Goal: Task Accomplishment & Management: Use online tool/utility

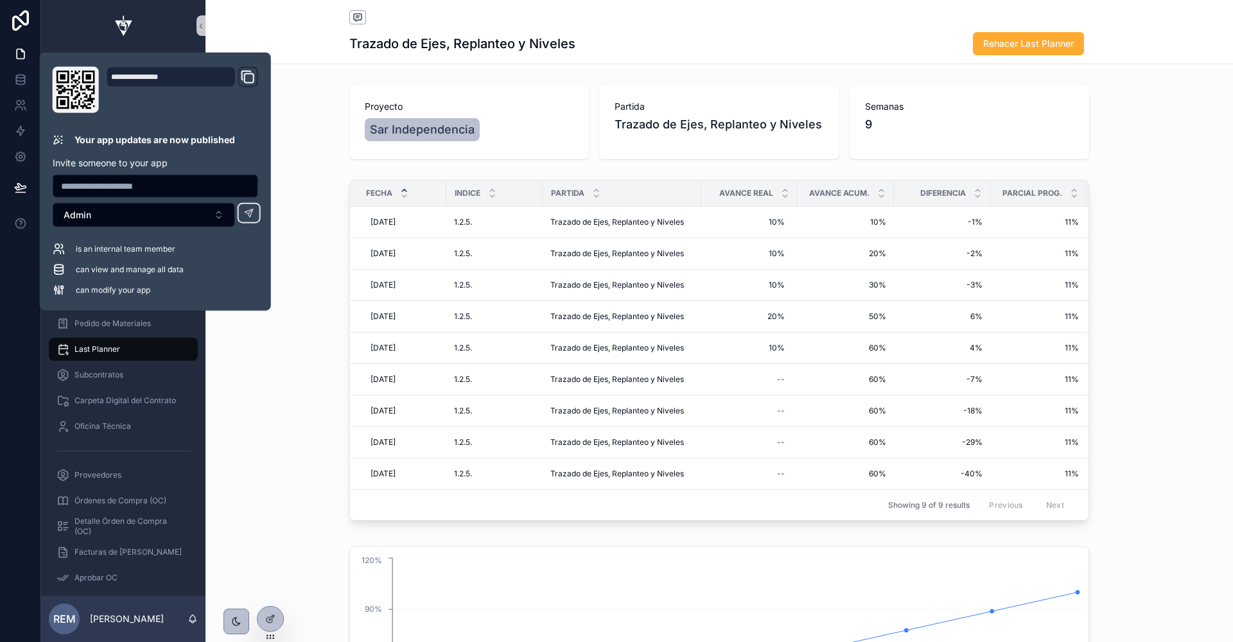
scroll to position [130, 0]
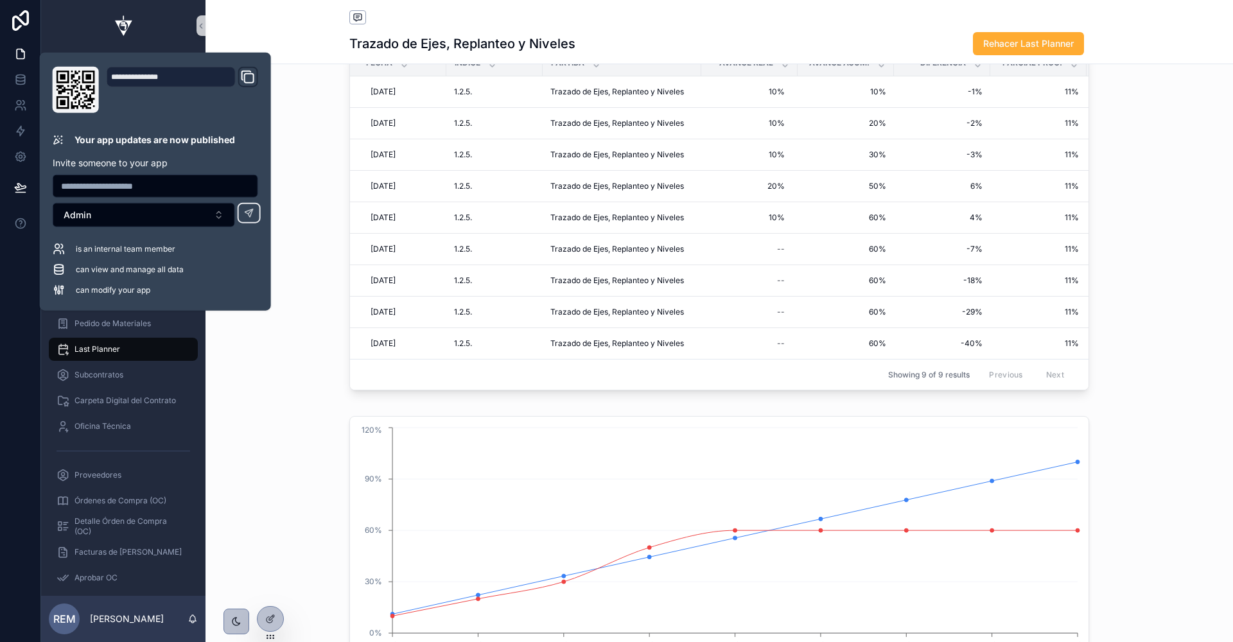
click at [919, 40] on div "Trazado de Ejes, Replanteo y Niveles Rehacer Last Planner" at bounding box center [719, 43] width 740 height 24
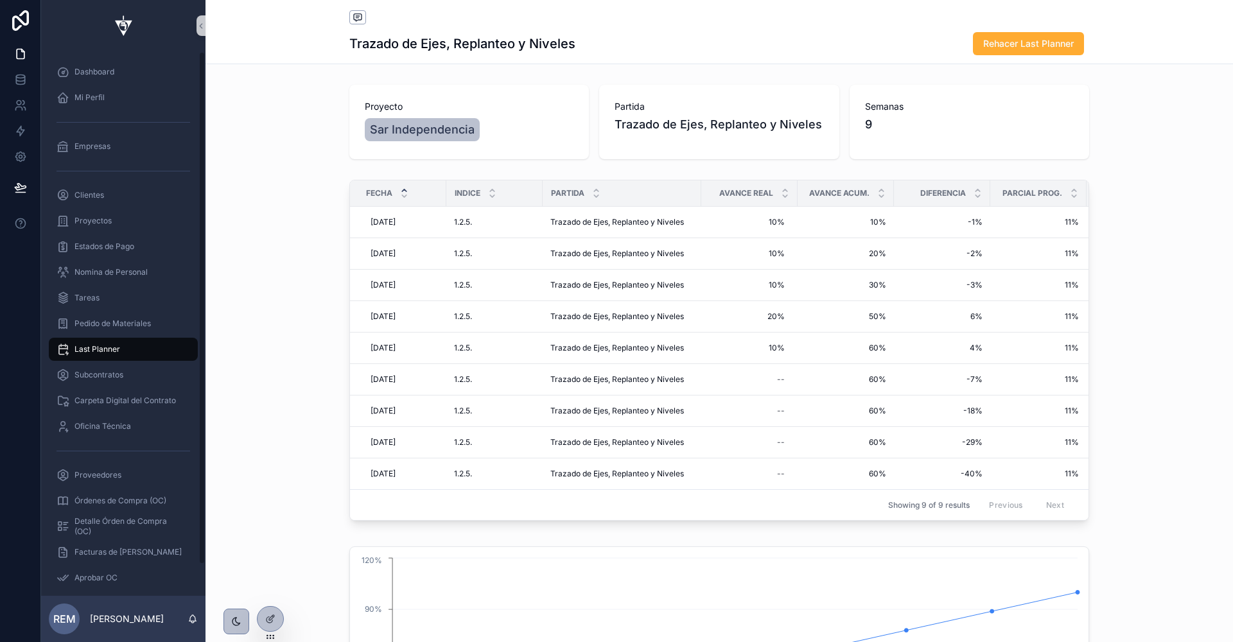
click at [96, 345] on span "Last Planner" at bounding box center [97, 349] width 46 height 10
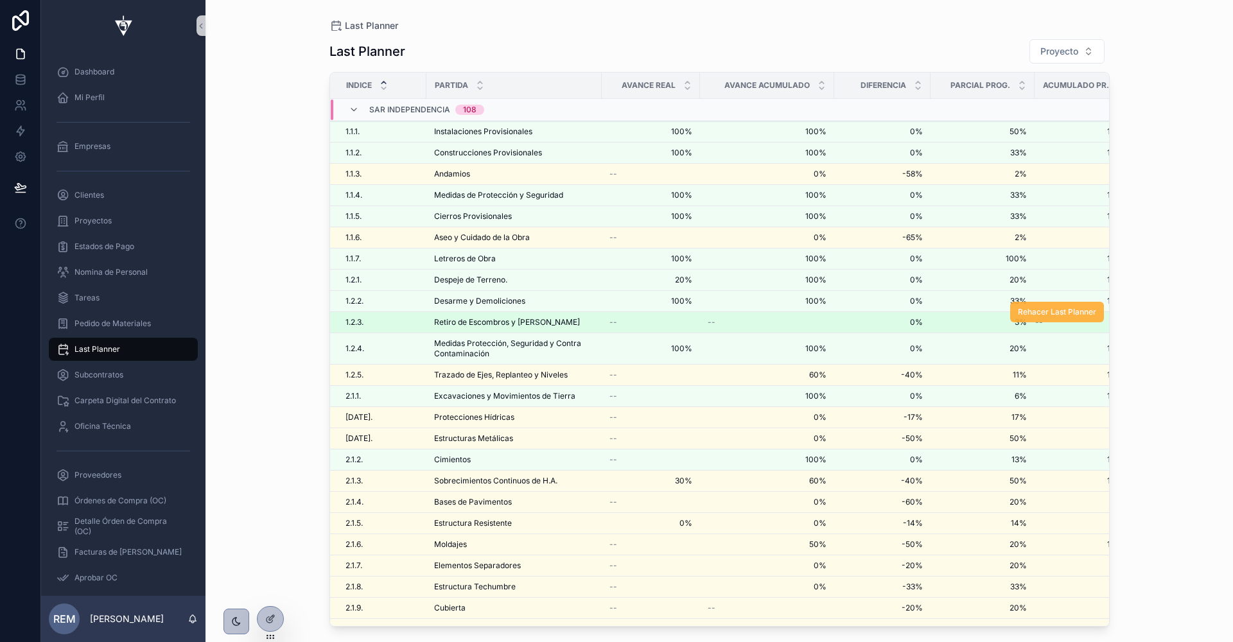
click at [1036, 314] on button "Rehacer Last Planner" at bounding box center [1057, 312] width 94 height 21
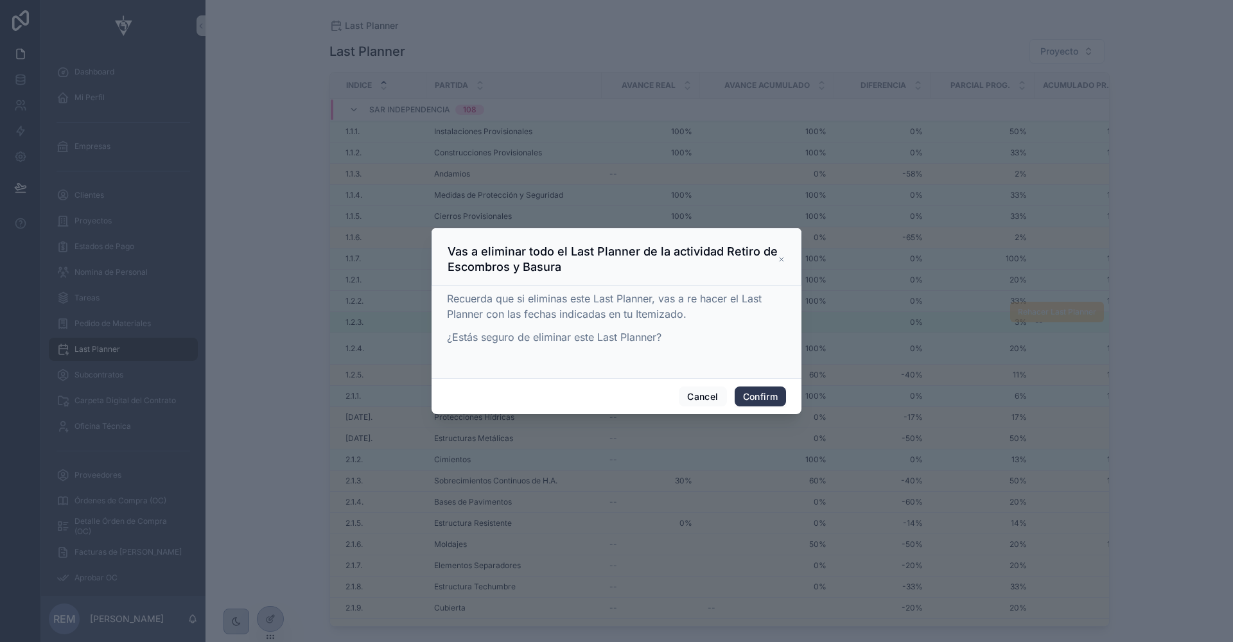
click at [744, 397] on button "Confirm" at bounding box center [760, 397] width 51 height 21
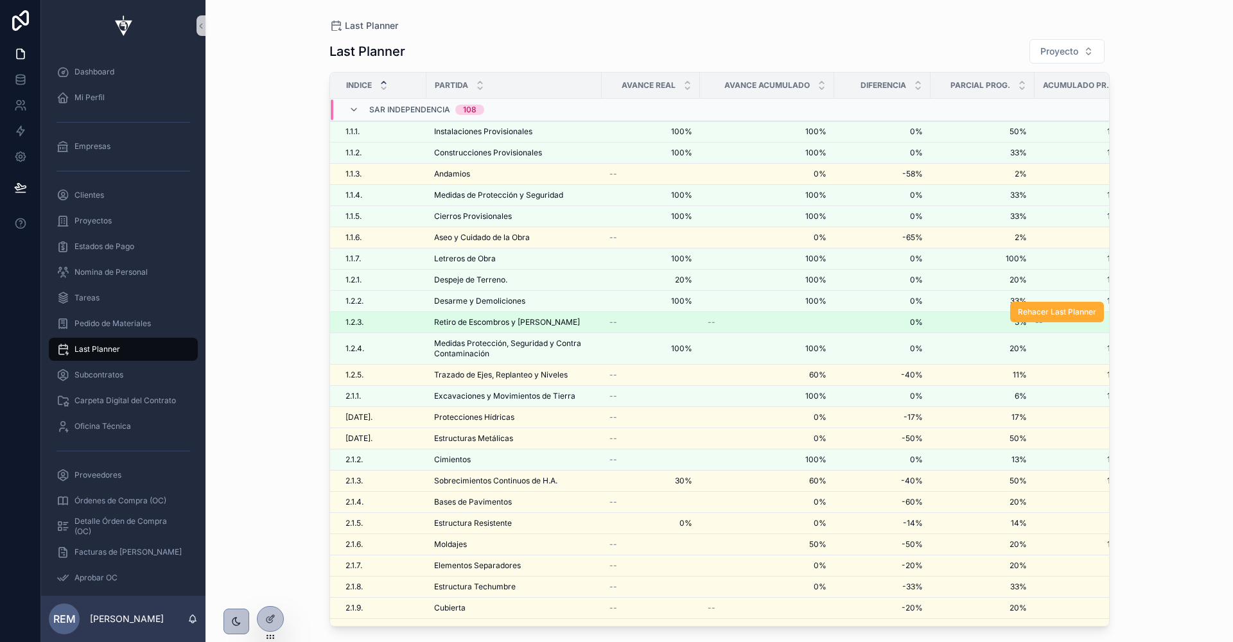
click at [457, 317] on span "Retiro de Escombros y [PERSON_NAME]" at bounding box center [507, 322] width 146 height 10
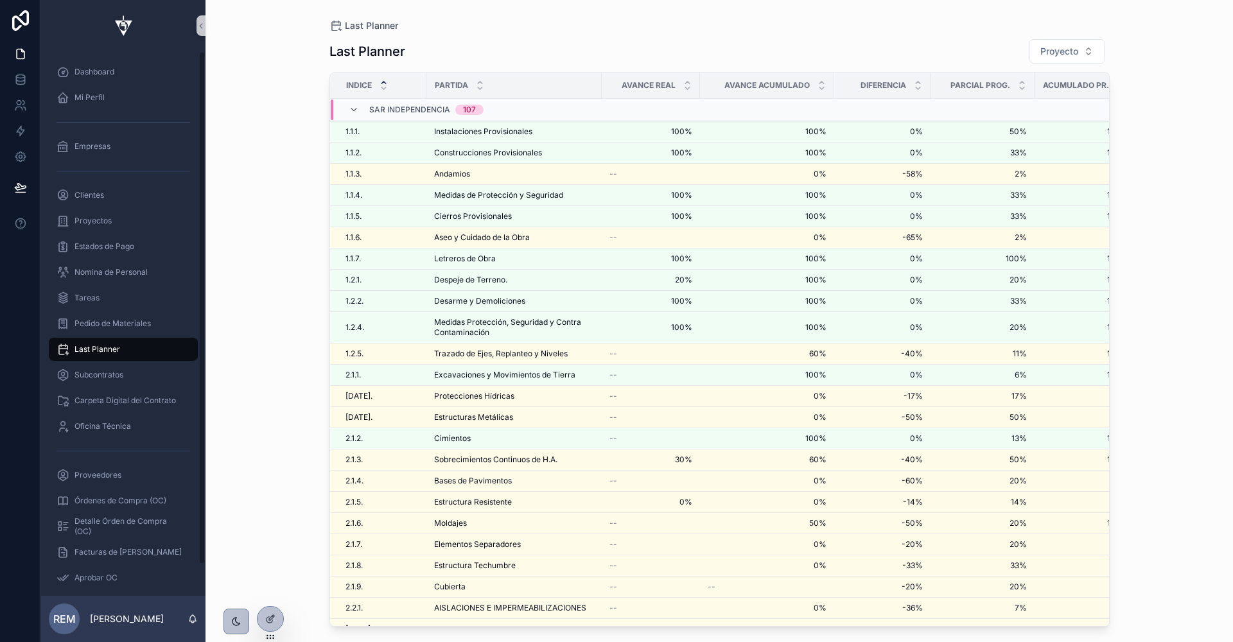
click at [86, 344] on span "Last Planner" at bounding box center [97, 349] width 46 height 10
click at [96, 324] on span "Pedido de Materiales" at bounding box center [112, 323] width 76 height 10
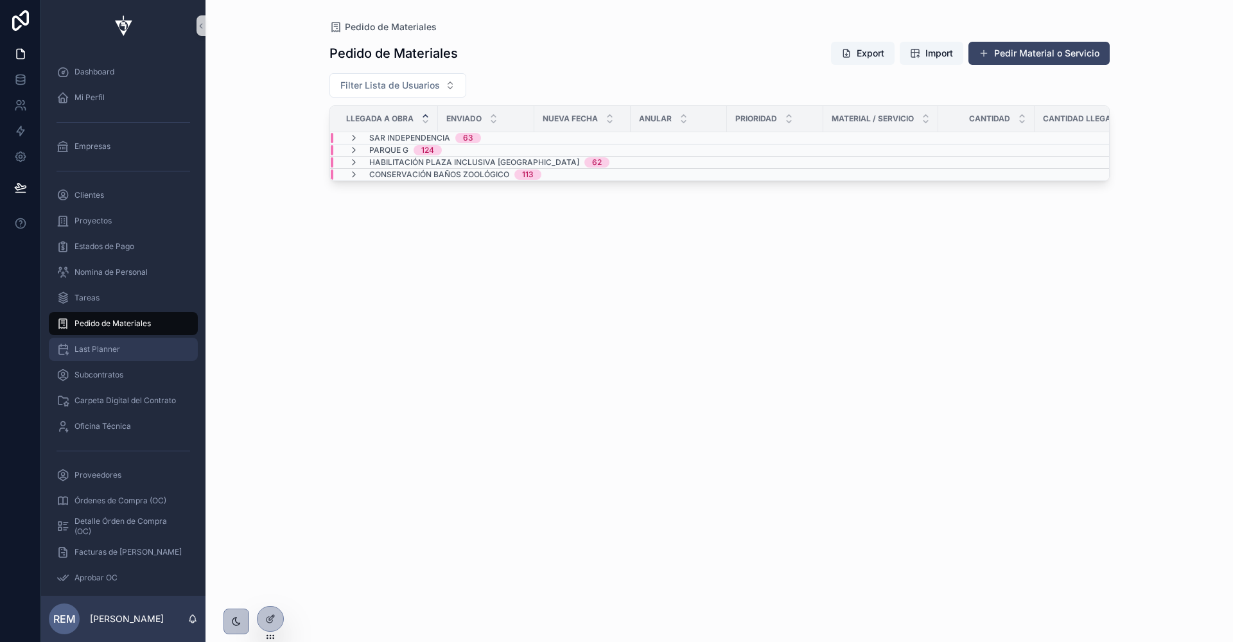
click at [103, 352] on span "Last Planner" at bounding box center [97, 349] width 46 height 10
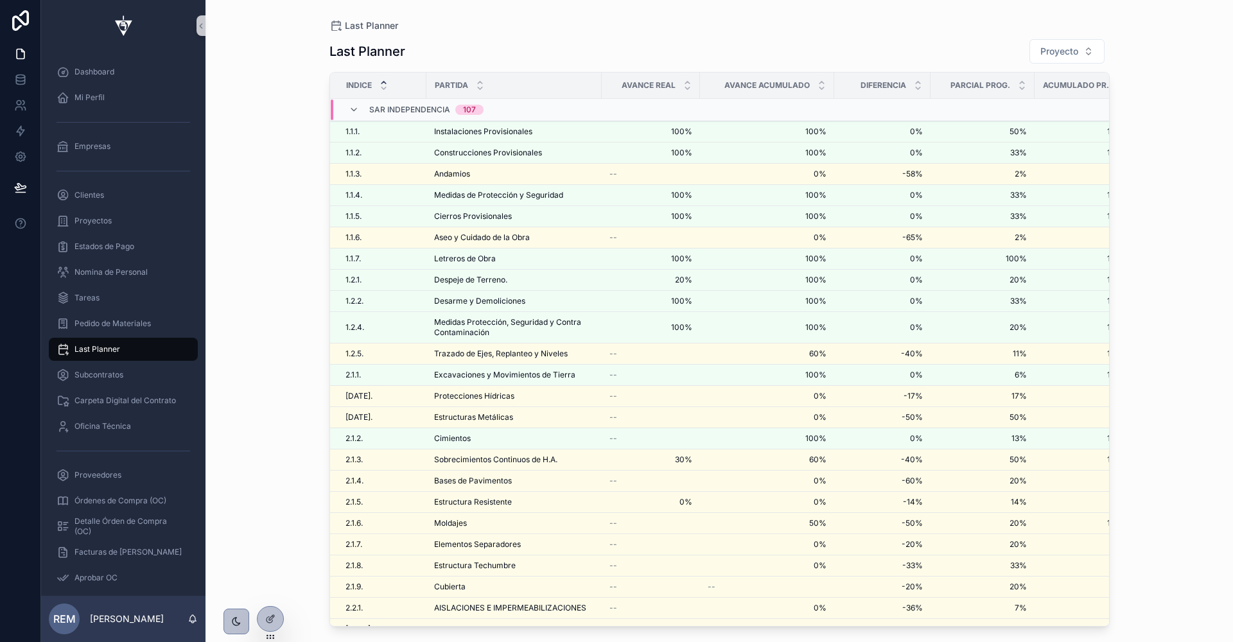
click at [103, 352] on span "Last Planner" at bounding box center [97, 349] width 46 height 10
click at [103, 373] on span "Subcontratos" at bounding box center [98, 375] width 49 height 10
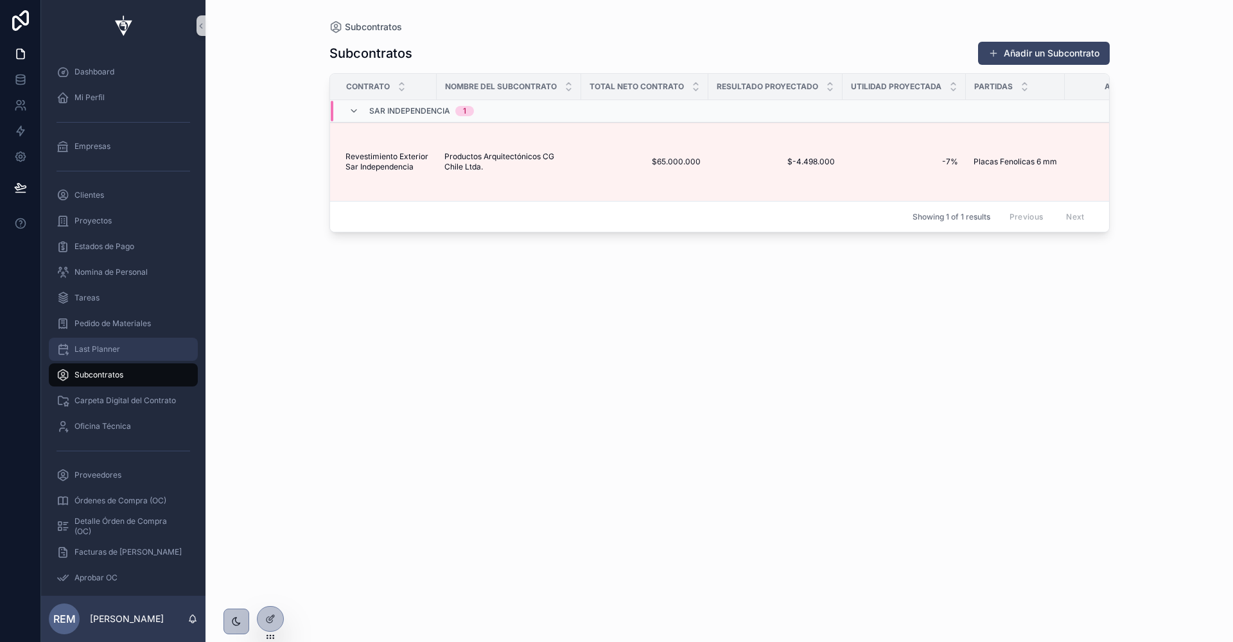
click at [103, 350] on span "Last Planner" at bounding box center [97, 349] width 46 height 10
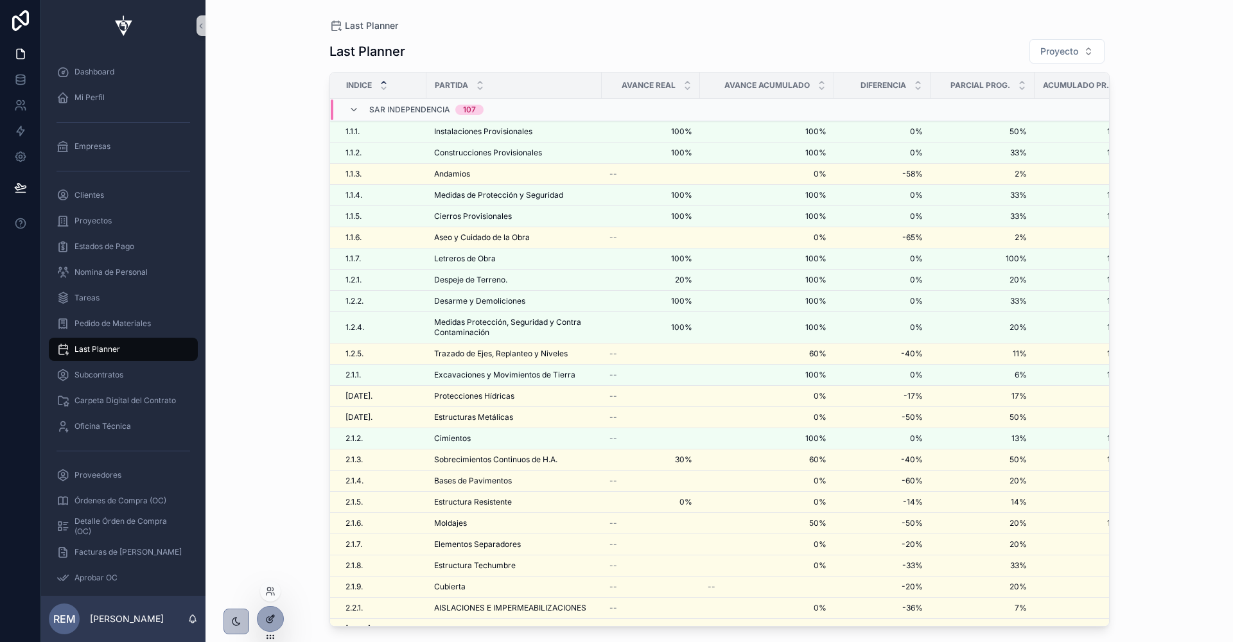
click at [267, 623] on icon at bounding box center [270, 619] width 10 height 10
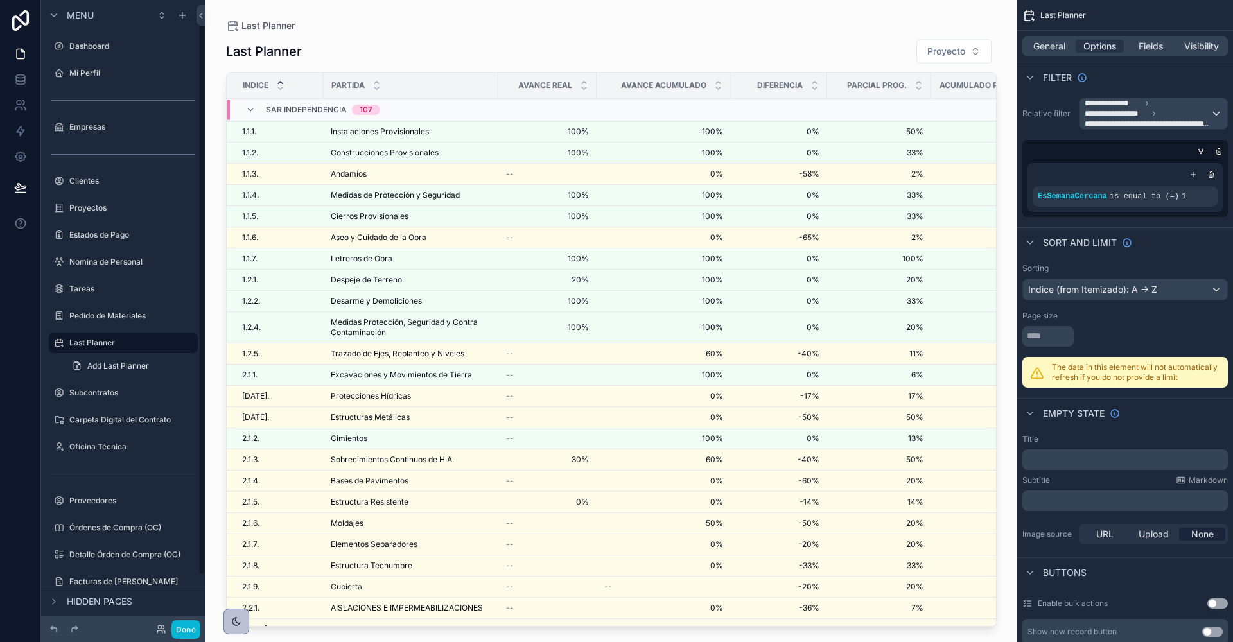
scroll to position [15, 0]
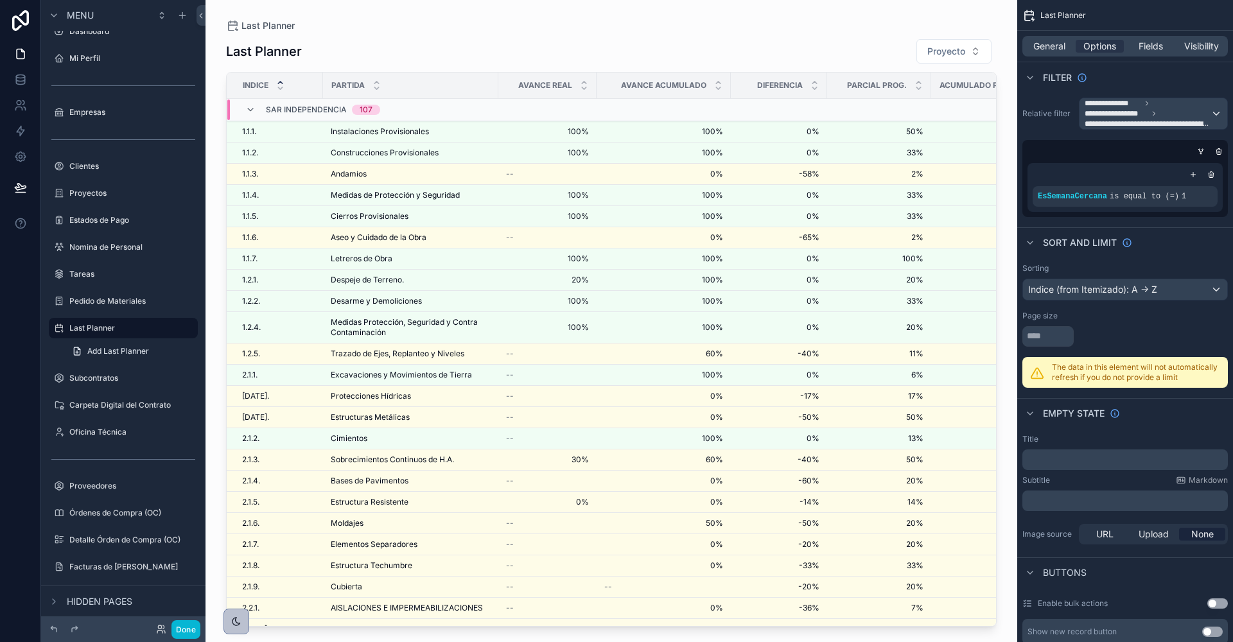
click at [304, 115] on div "Sar Independencia 107" at bounding box center [323, 110] width 114 height 21
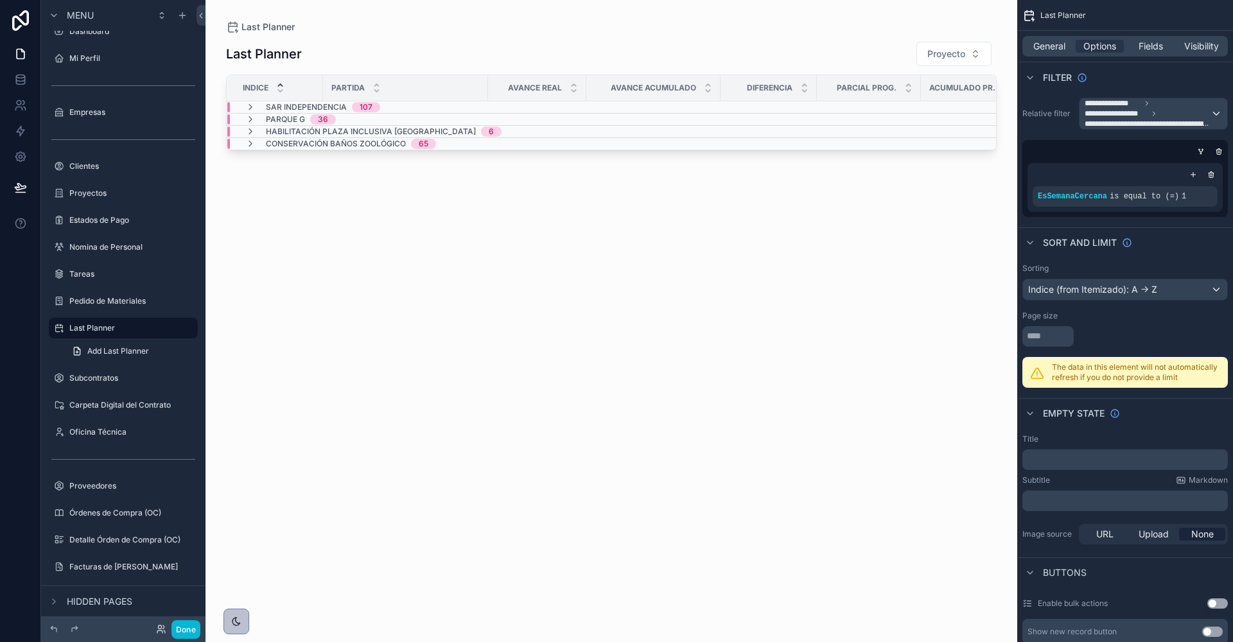
click at [289, 105] on span "Sar Independencia" at bounding box center [306, 107] width 81 height 10
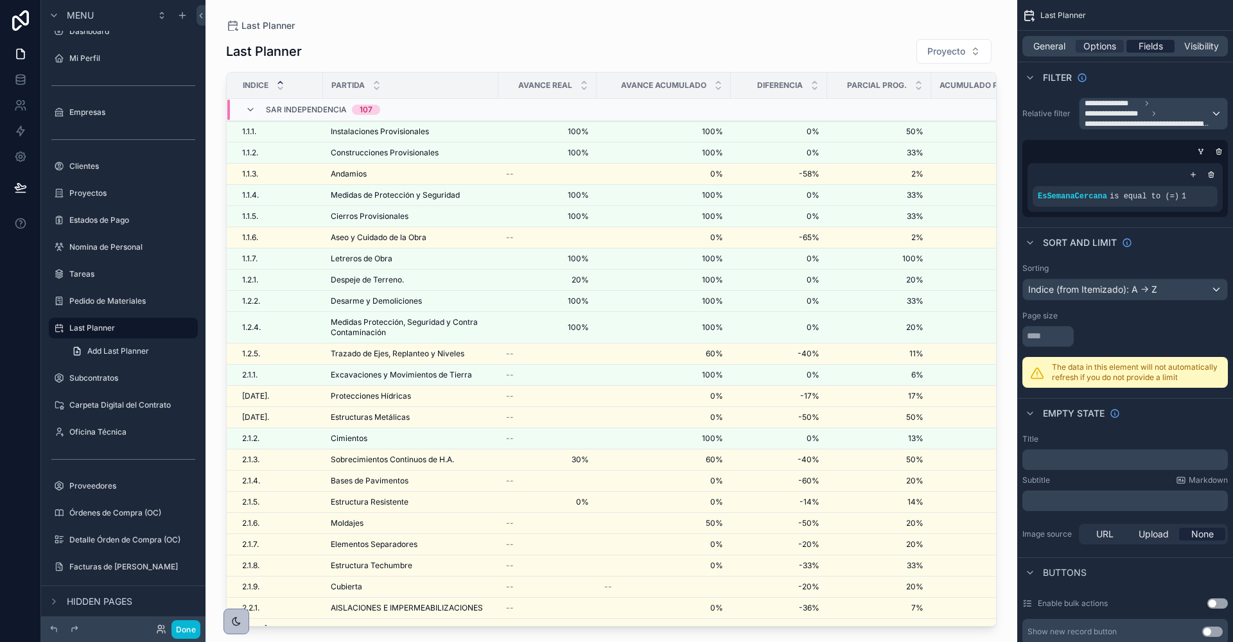
click at [1142, 44] on span "Fields" at bounding box center [1150, 46] width 24 height 13
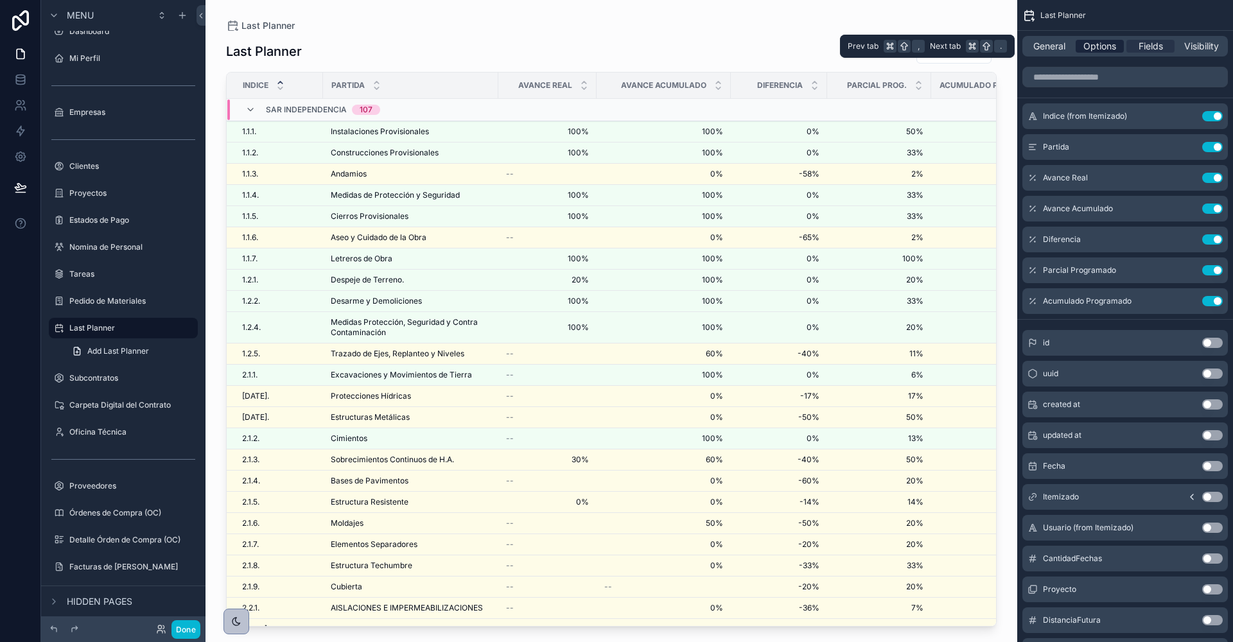
click at [1104, 48] on span "Options" at bounding box center [1099, 46] width 33 height 13
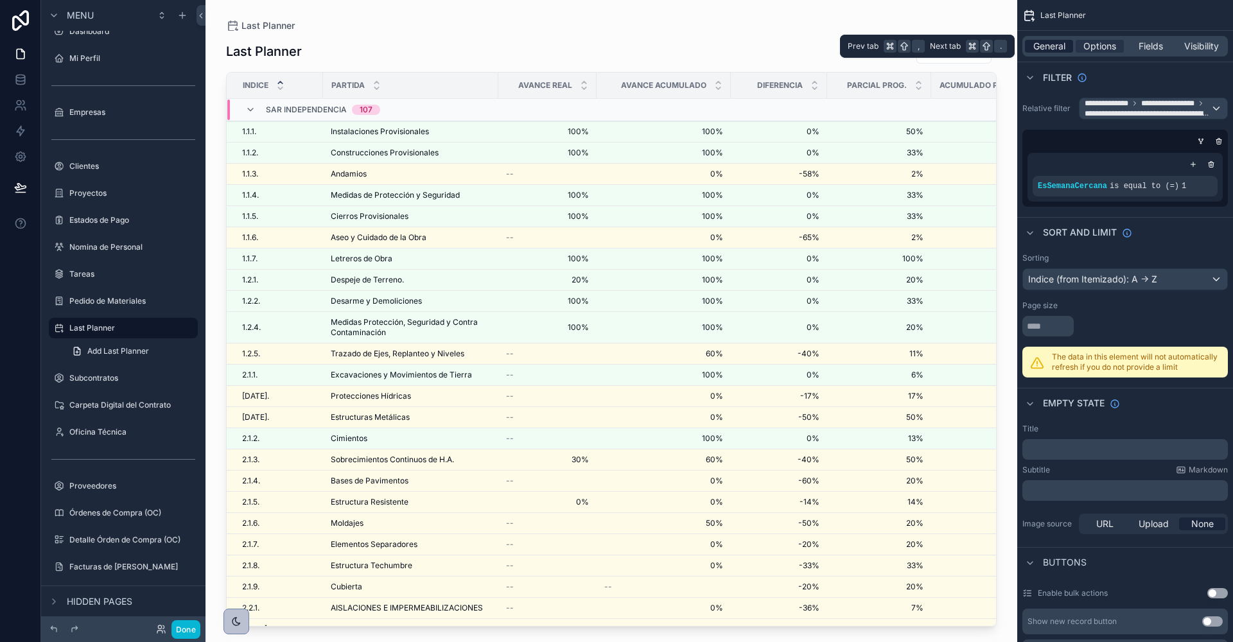
click at [1056, 49] on span "General" at bounding box center [1049, 46] width 32 height 13
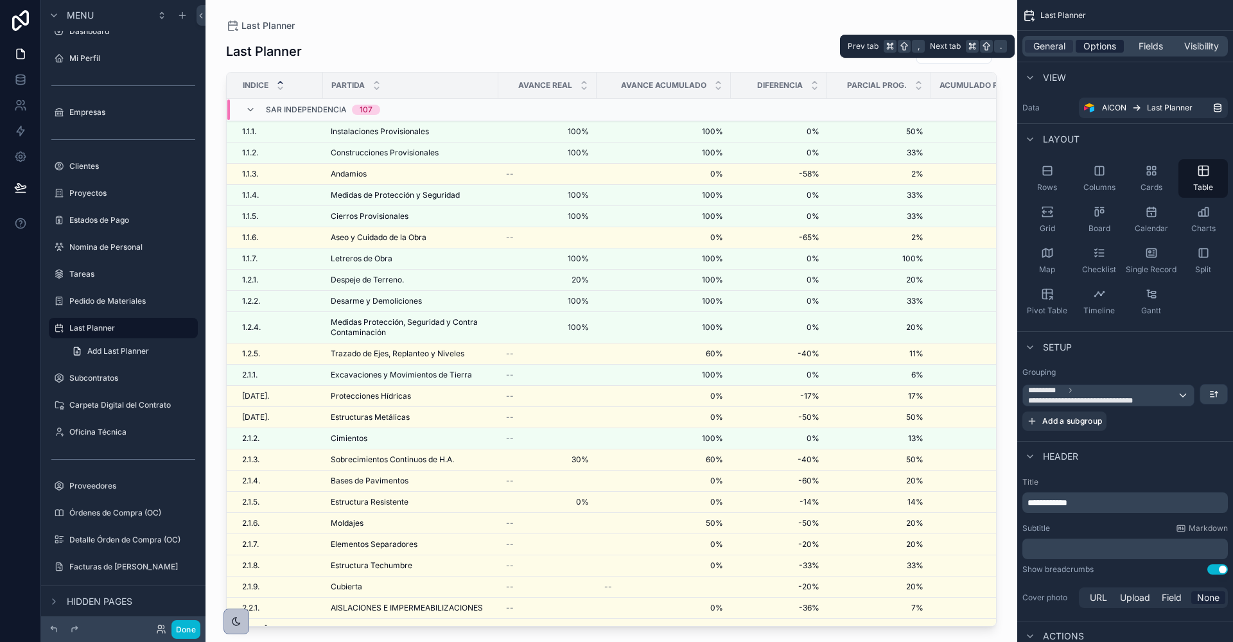
click at [1094, 49] on span "Options" at bounding box center [1099, 46] width 33 height 13
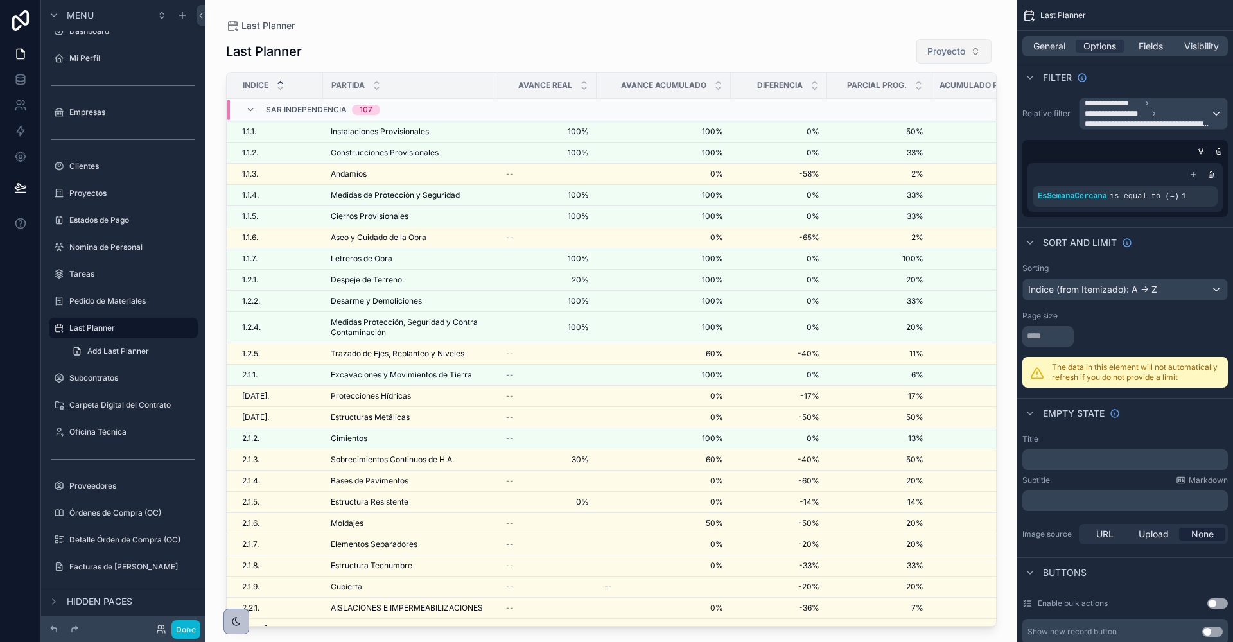
click at [963, 51] on span "Proyecto" at bounding box center [946, 51] width 38 height 13
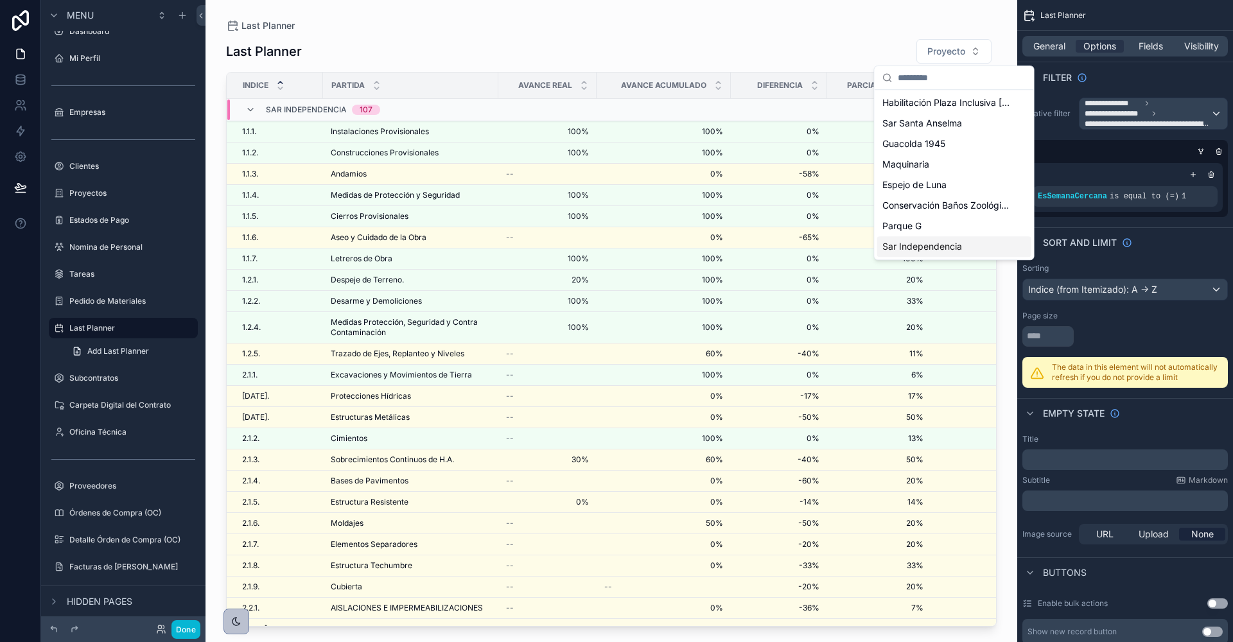
click at [889, 242] on span "Sar Independencia" at bounding box center [922, 246] width 80 height 13
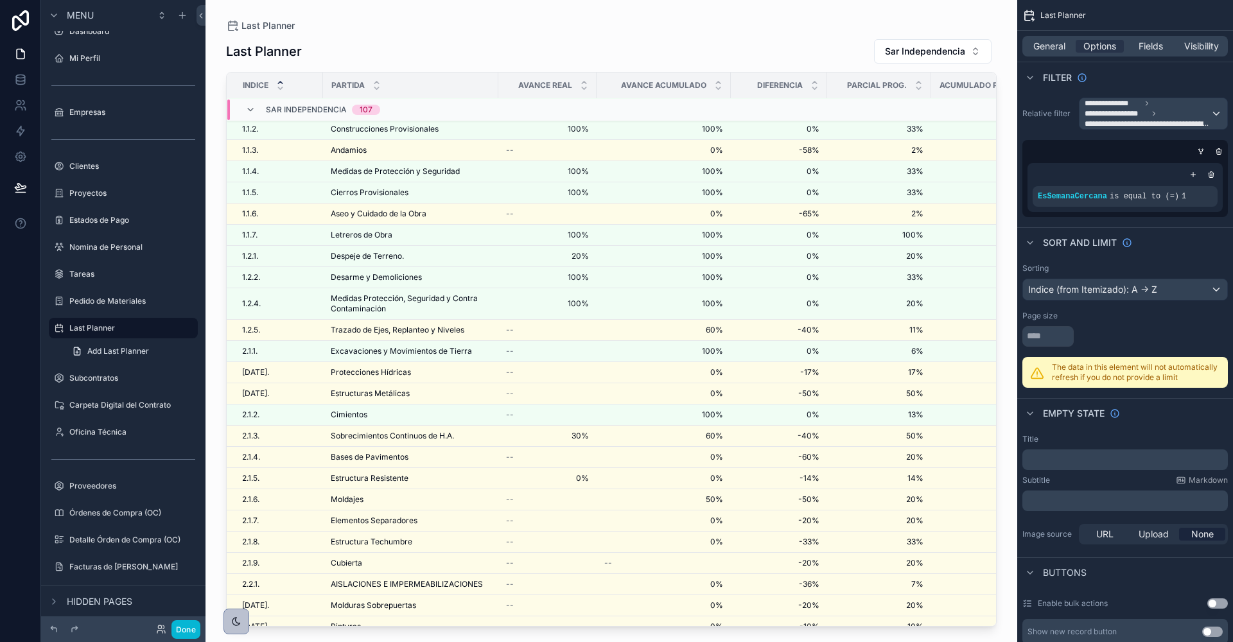
scroll to position [31, 0]
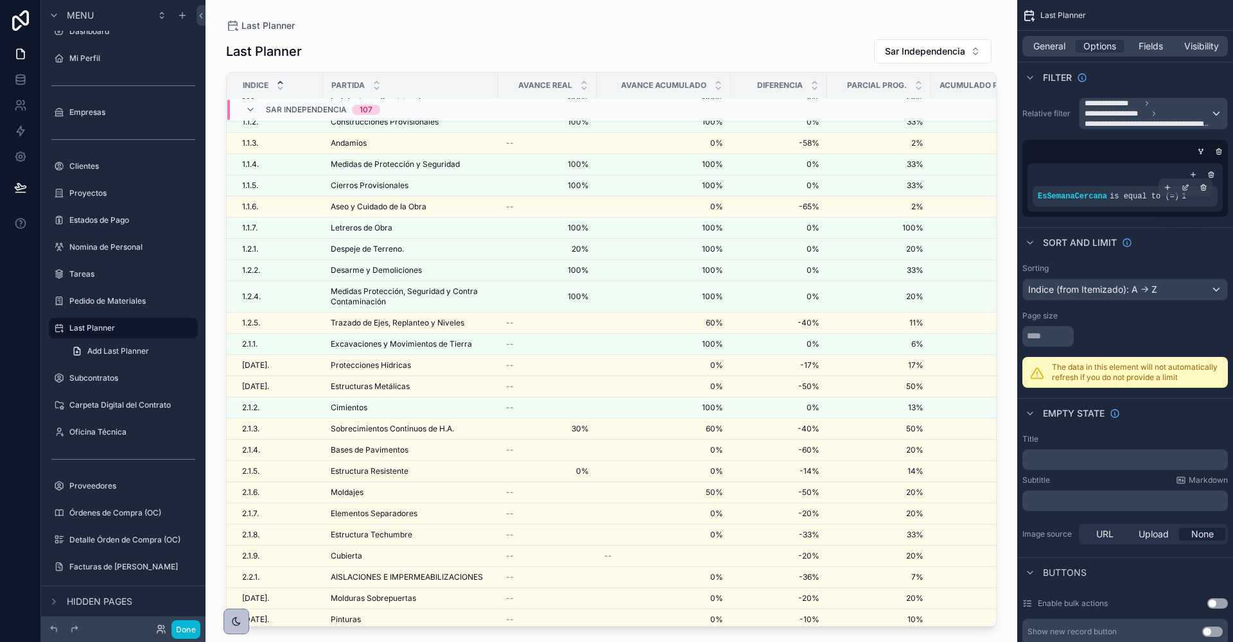
click at [1111, 201] on div "EsSemanaCercana is equal to (=) 1" at bounding box center [1125, 196] width 185 height 21
click at [1117, 198] on span "is equal to (=)" at bounding box center [1144, 196] width 69 height 9
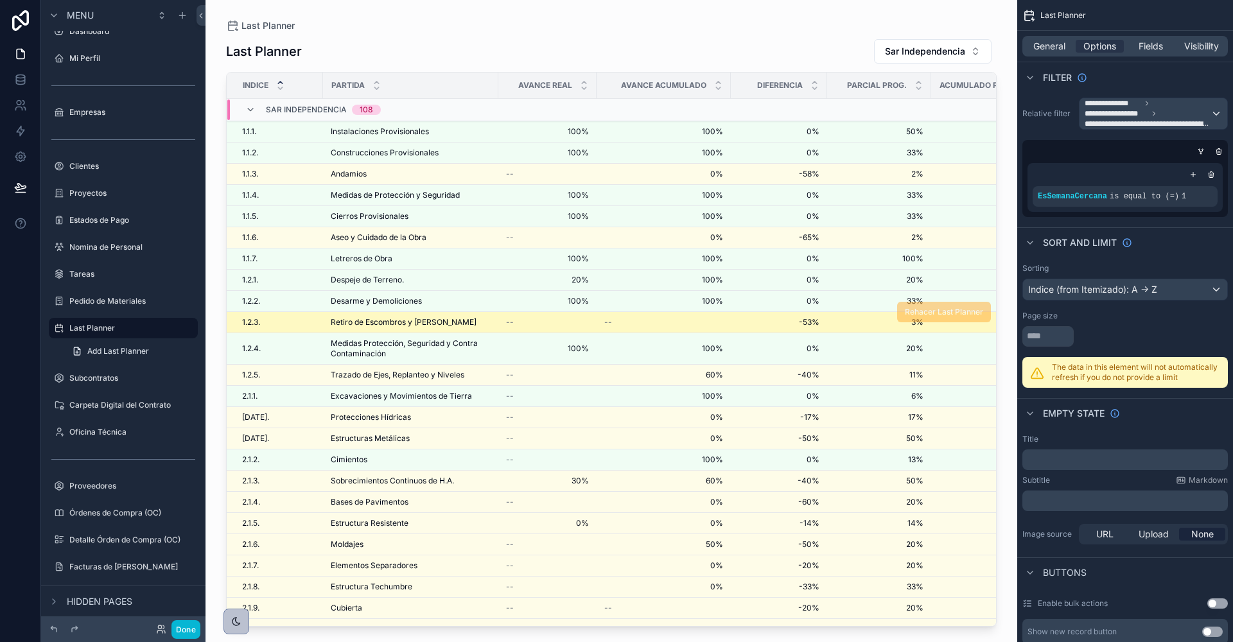
click at [358, 318] on span "Retiro de Escombros y [PERSON_NAME]" at bounding box center [404, 322] width 146 height 10
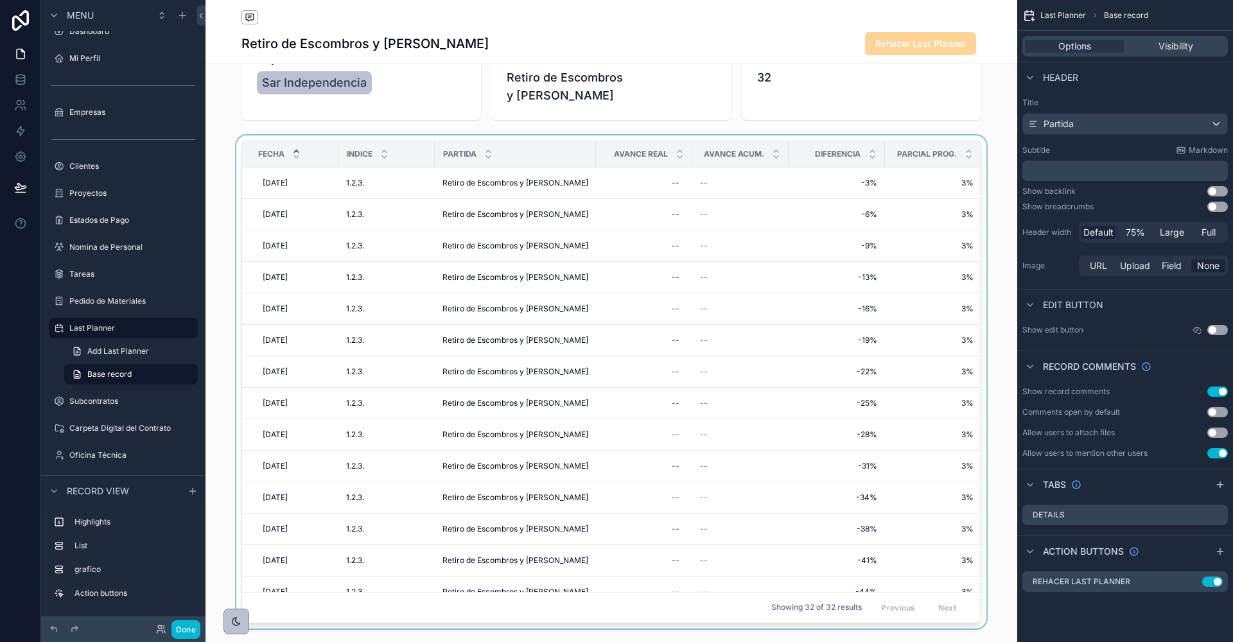
scroll to position [67, 0]
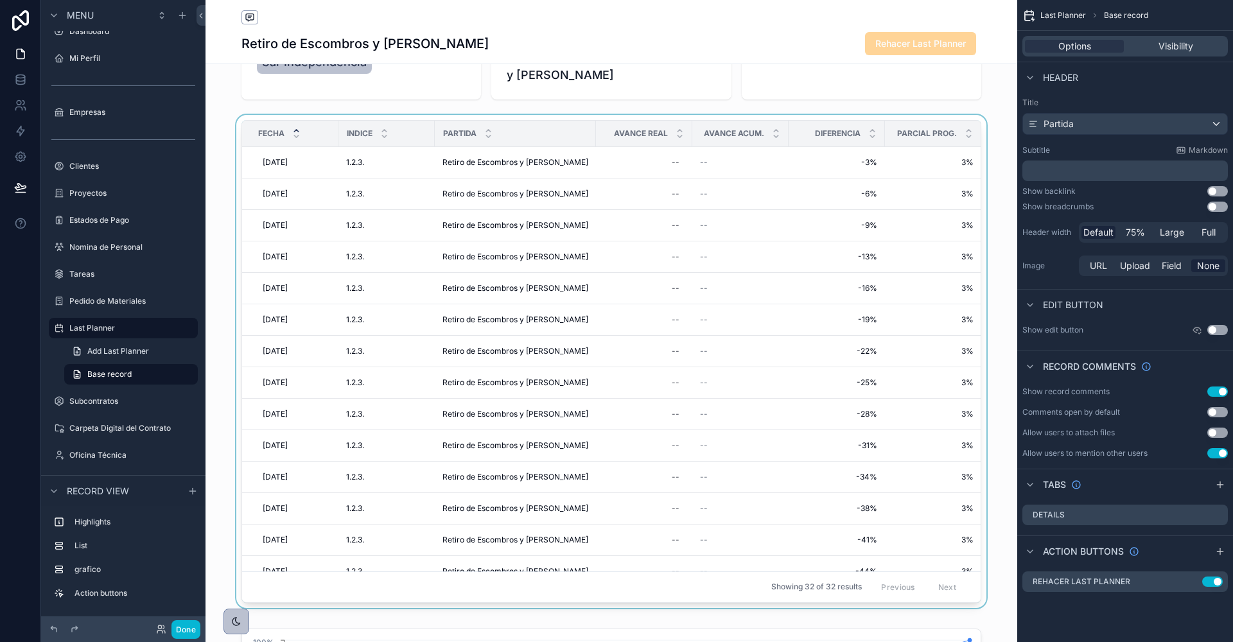
click at [667, 153] on div "scrollable content" at bounding box center [611, 364] width 812 height 498
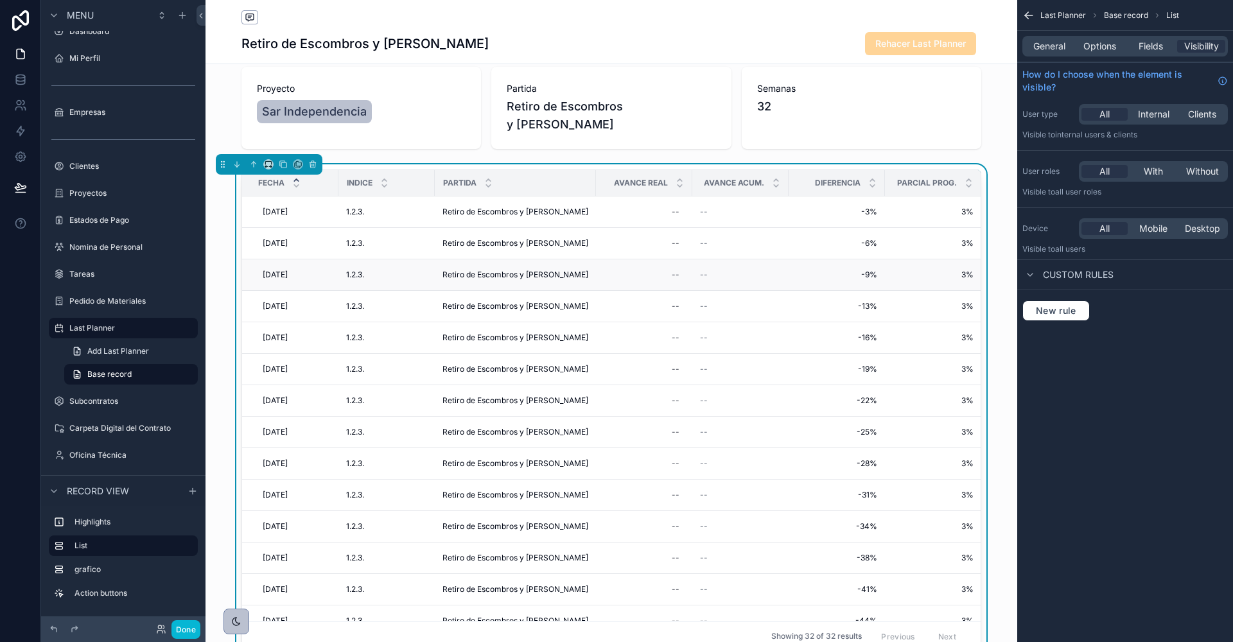
scroll to position [0, 0]
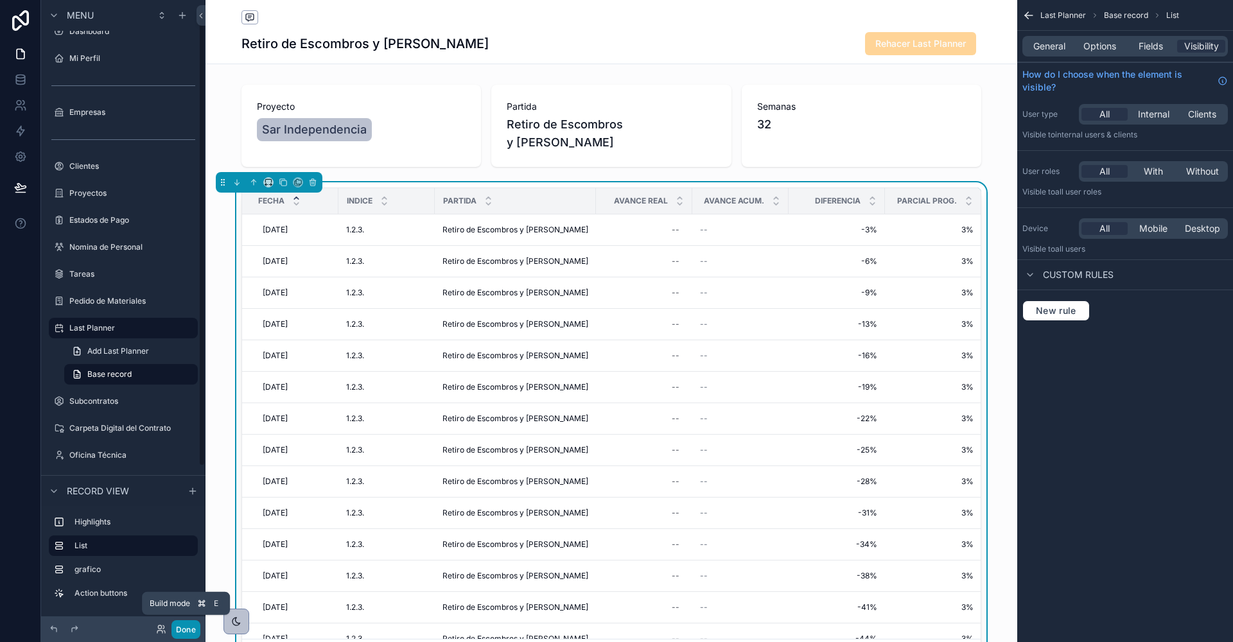
click at [184, 631] on button "Done" at bounding box center [185, 629] width 29 height 19
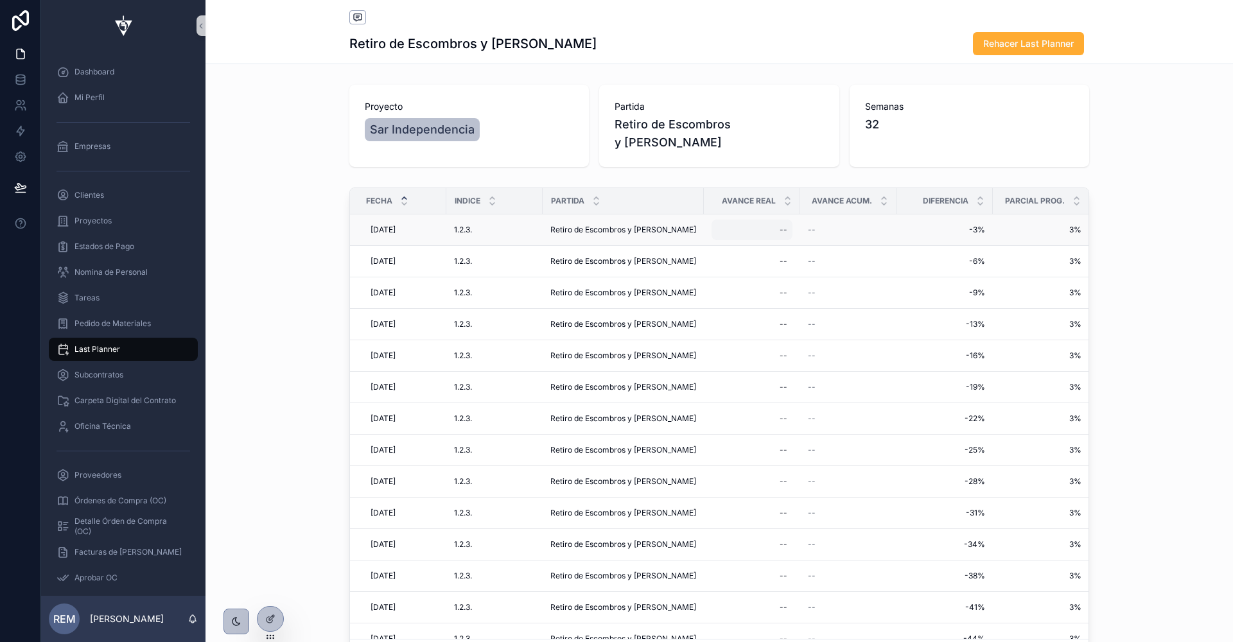
click at [774, 221] on div "--" at bounding box center [751, 230] width 81 height 21
click at [772, 221] on div "--" at bounding box center [751, 230] width 81 height 21
type input "***"
click at [937, 238] on icon "scrollable content" at bounding box center [934, 238] width 10 height 10
click at [770, 290] on div "--" at bounding box center [751, 293] width 81 height 21
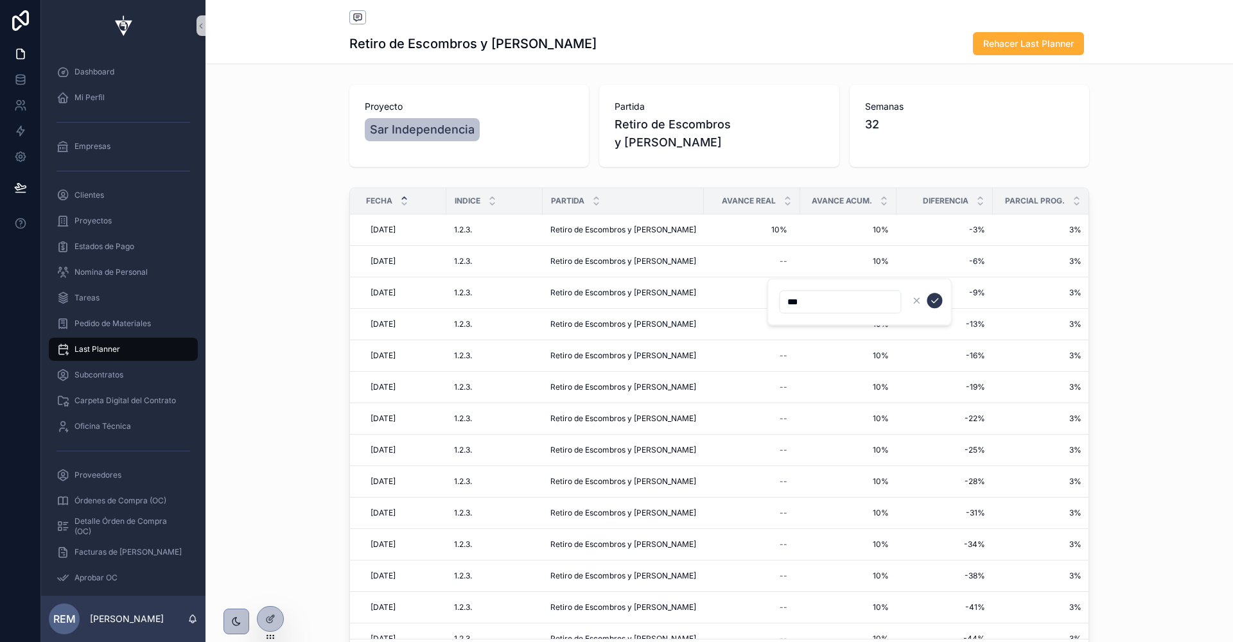
type input "***"
click at [935, 301] on icon "scrollable content" at bounding box center [935, 301] width 6 height 4
click at [780, 414] on div "--" at bounding box center [784, 419] width 8 height 10
type input "***"
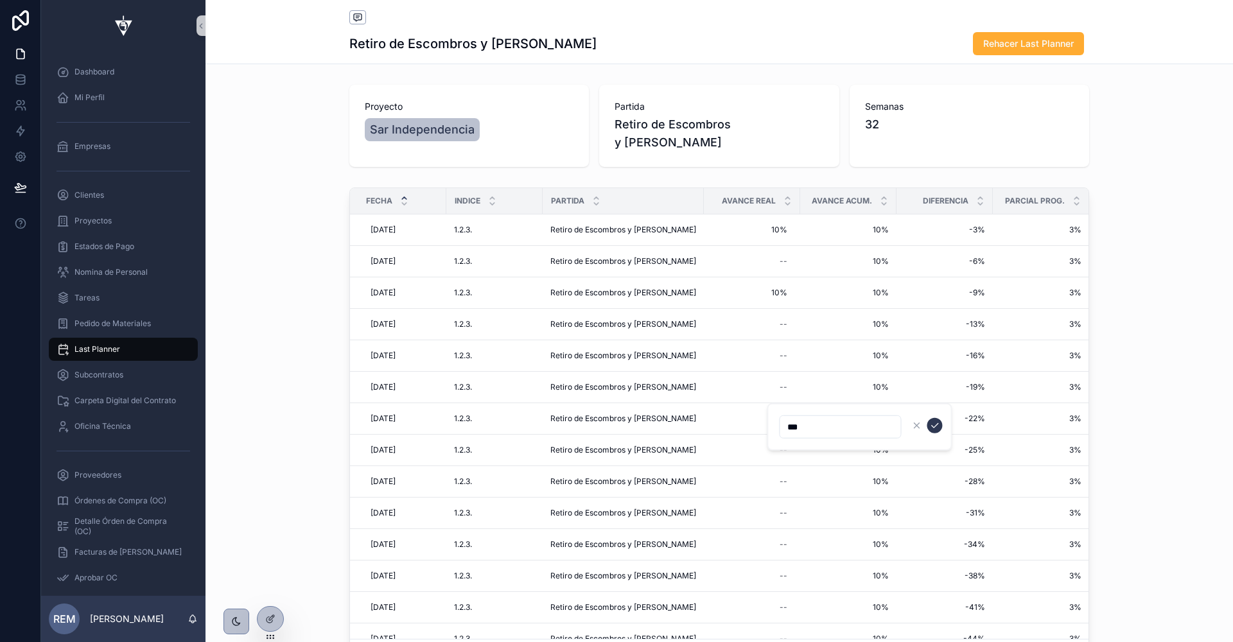
click at [934, 423] on icon "scrollable content" at bounding box center [934, 426] width 10 height 10
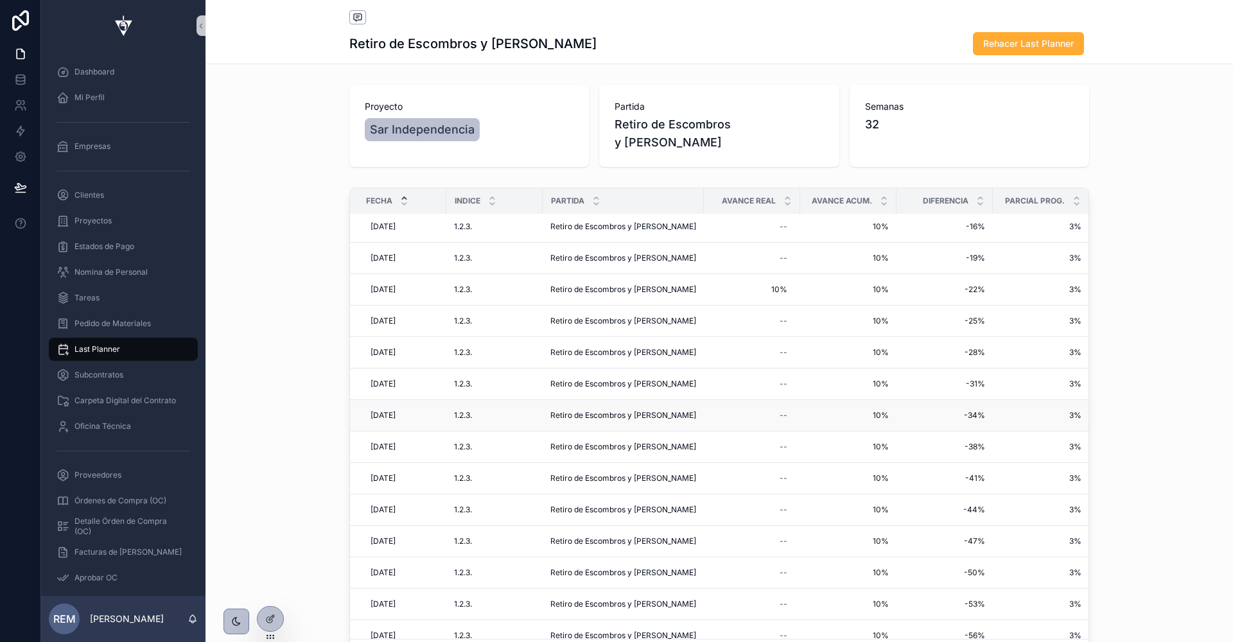
scroll to position [137, 0]
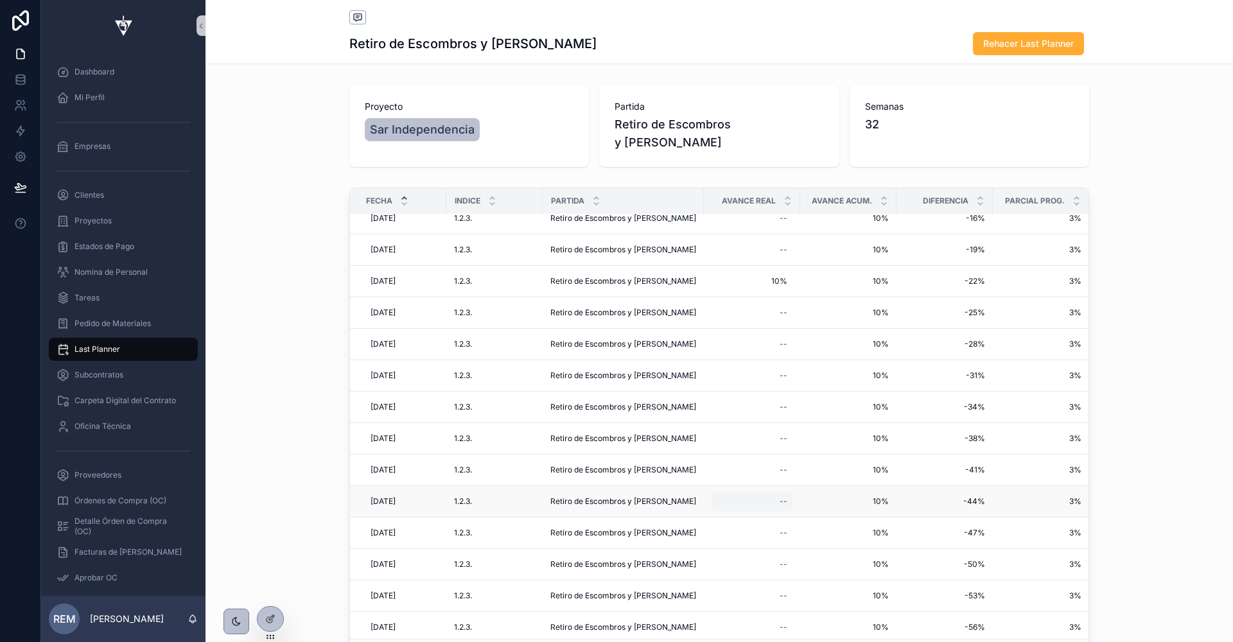
click at [781, 496] on div "--" at bounding box center [784, 501] width 8 height 10
type input "***"
click at [932, 507] on icon "scrollable content" at bounding box center [935, 505] width 6 height 4
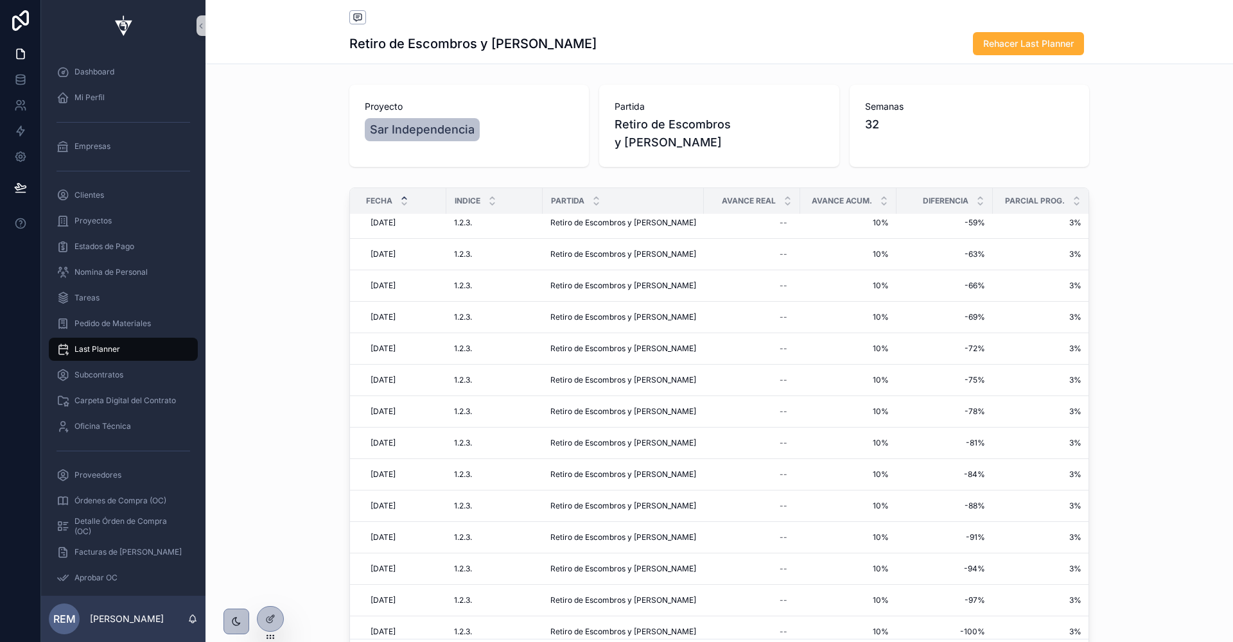
click at [99, 347] on span "Last Planner" at bounding box center [97, 349] width 46 height 10
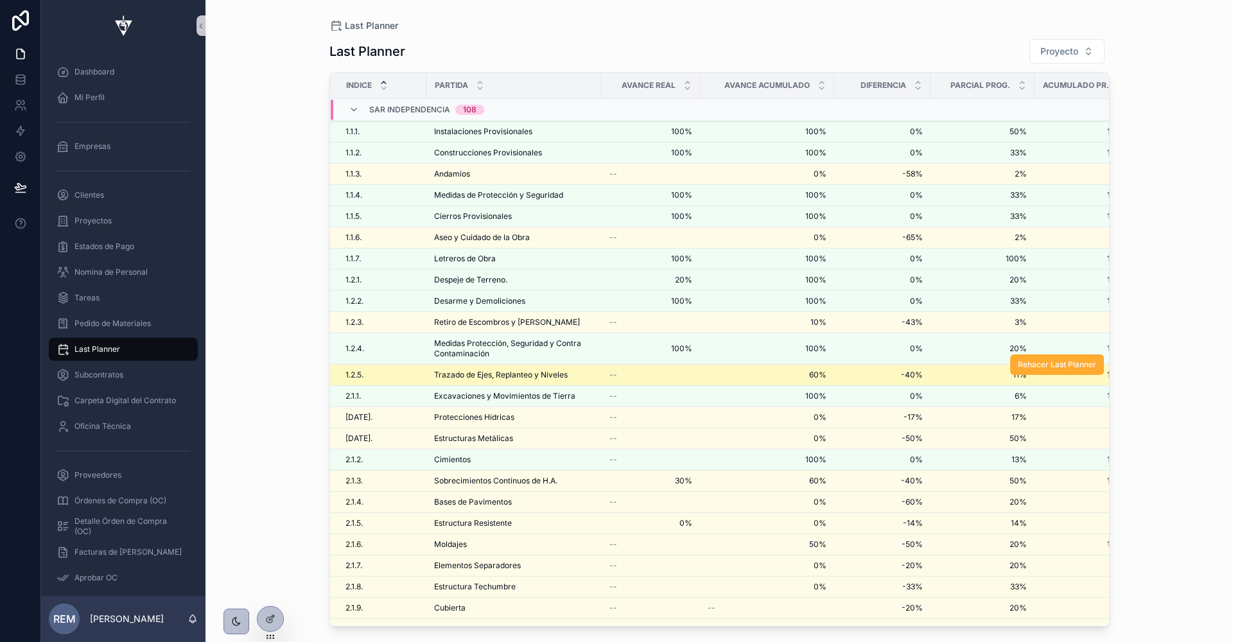
click at [555, 370] on span "Trazado de Ejes, Replanteo y Niveles" at bounding box center [501, 375] width 134 height 10
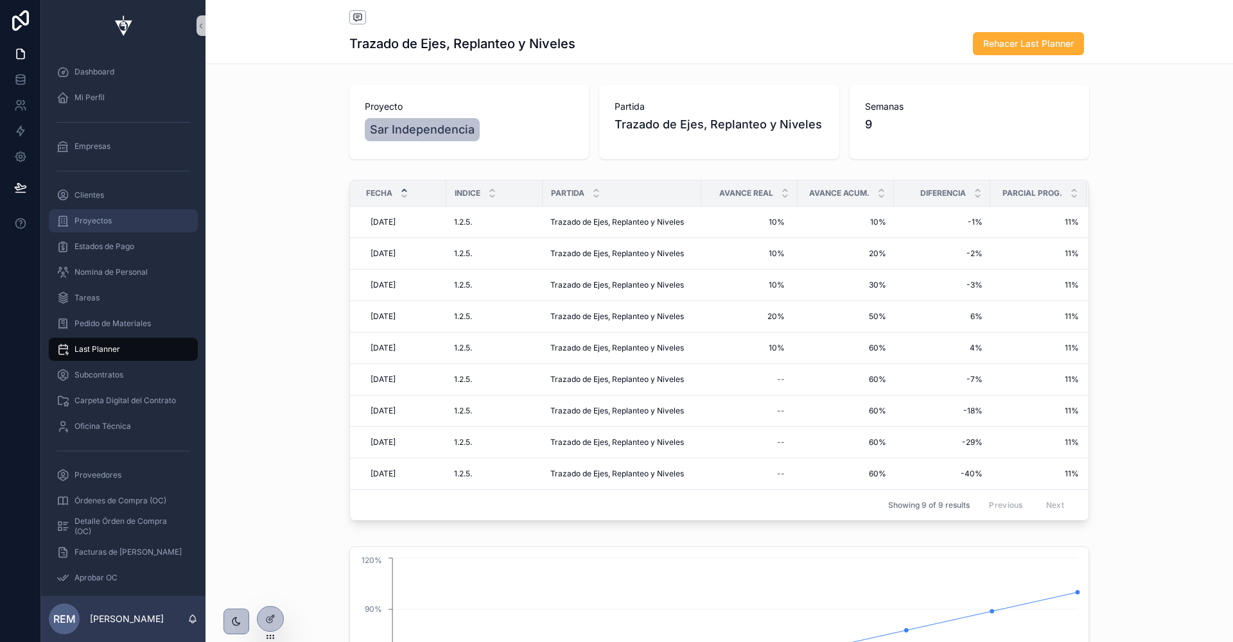
click at [92, 222] on span "Proyectos" at bounding box center [92, 221] width 37 height 10
